Goal: Transaction & Acquisition: Purchase product/service

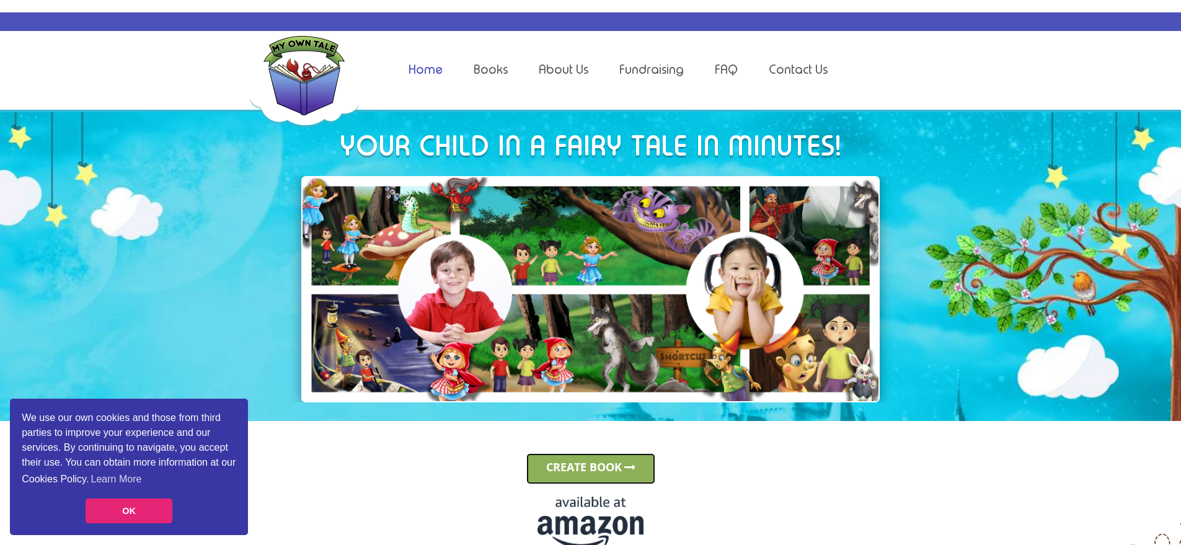
click at [597, 470] on link "CREATE BOOK" at bounding box center [590, 468] width 129 height 31
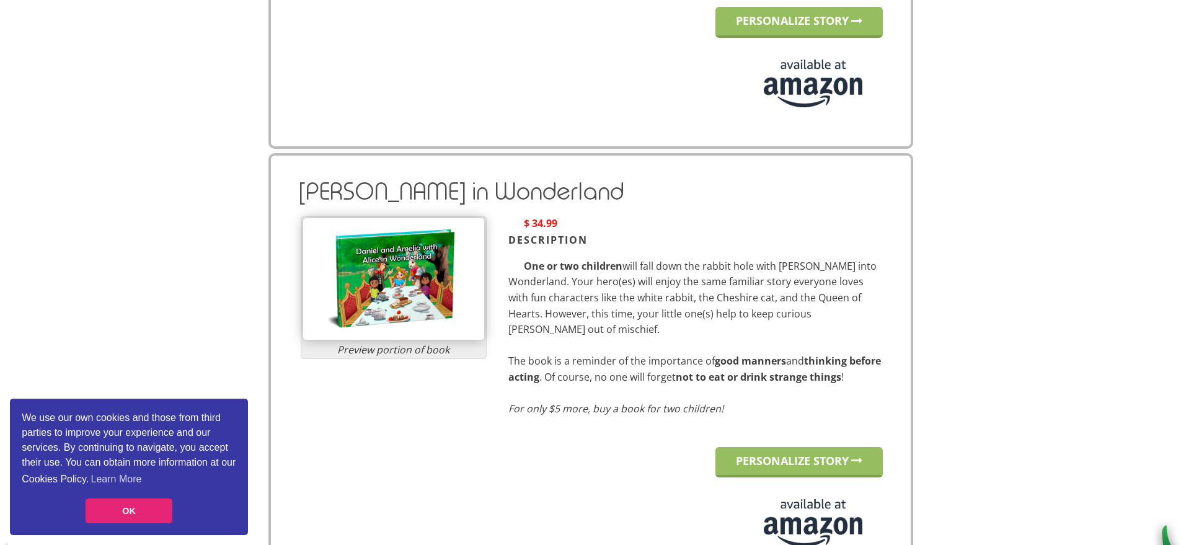
scroll to position [1019, 0]
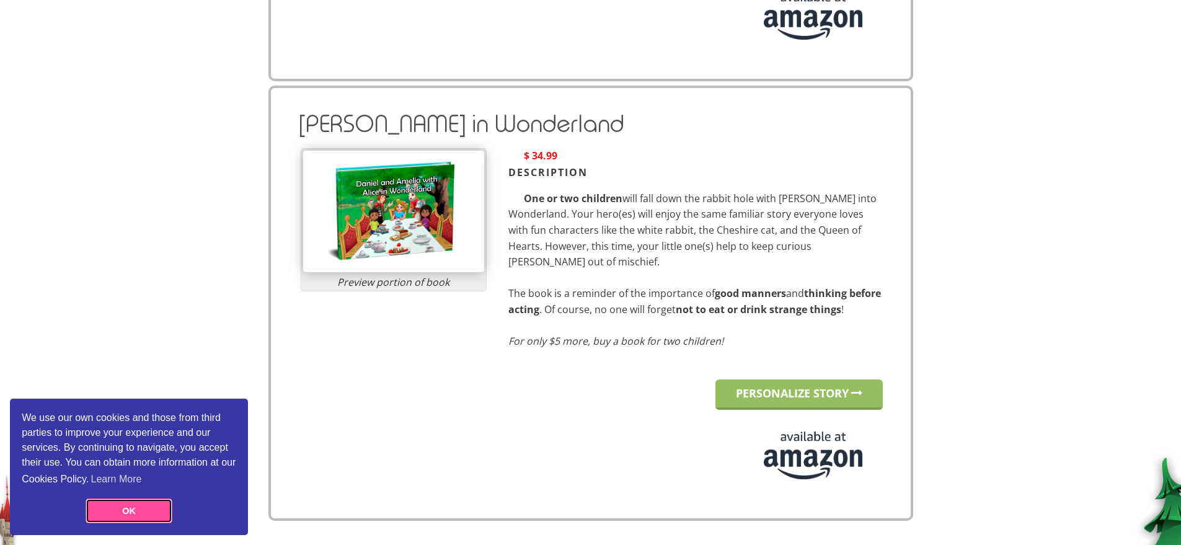
click at [130, 508] on link "OK" at bounding box center [129, 510] width 87 height 25
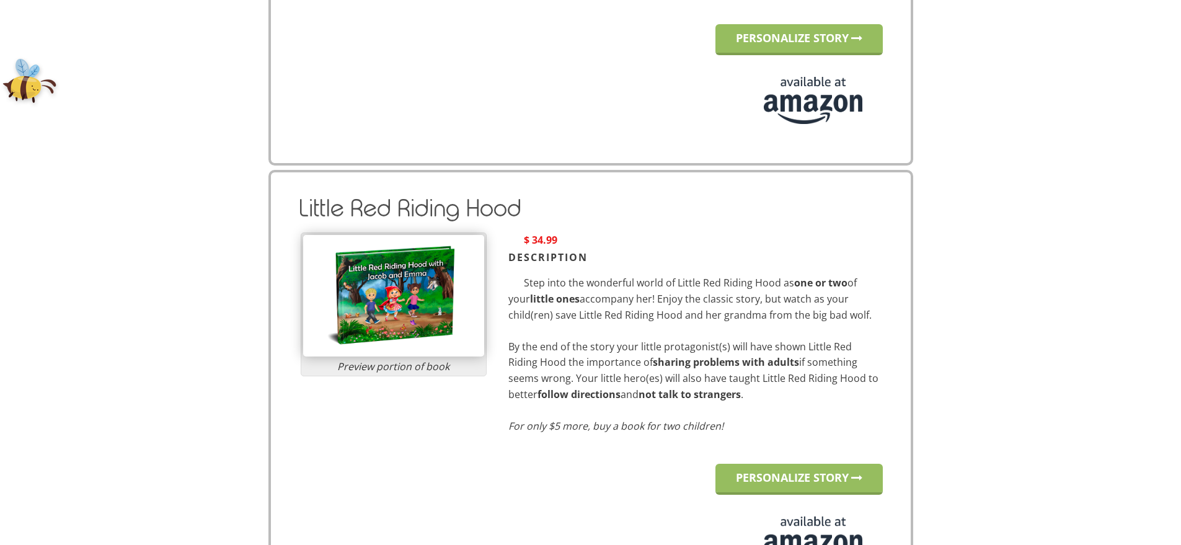
scroll to position [687, 0]
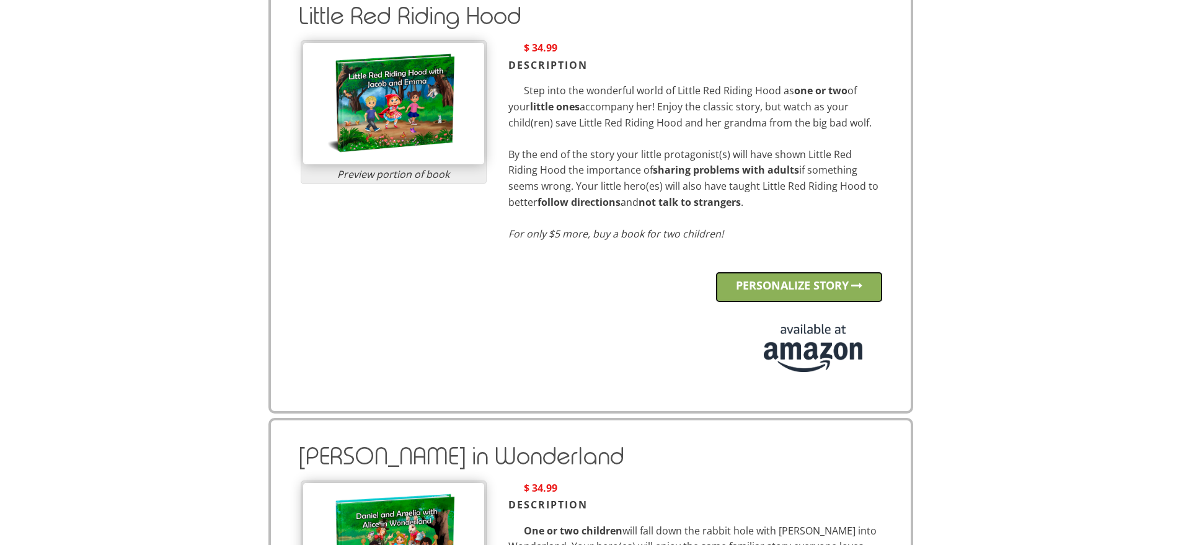
click at [798, 294] on link "PERSONALIZE STORY" at bounding box center [798, 286] width 167 height 31
